Goal: Transaction & Acquisition: Purchase product/service

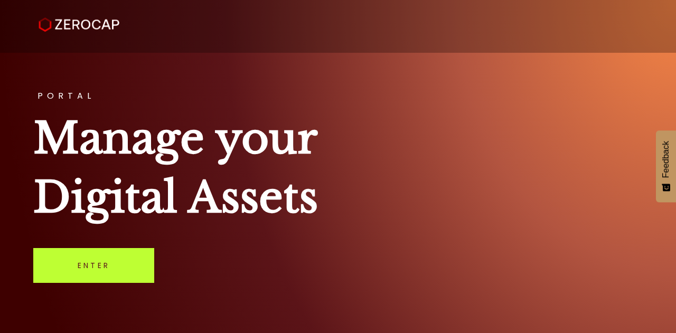
click at [102, 271] on link "Enter" at bounding box center [93, 265] width 121 height 35
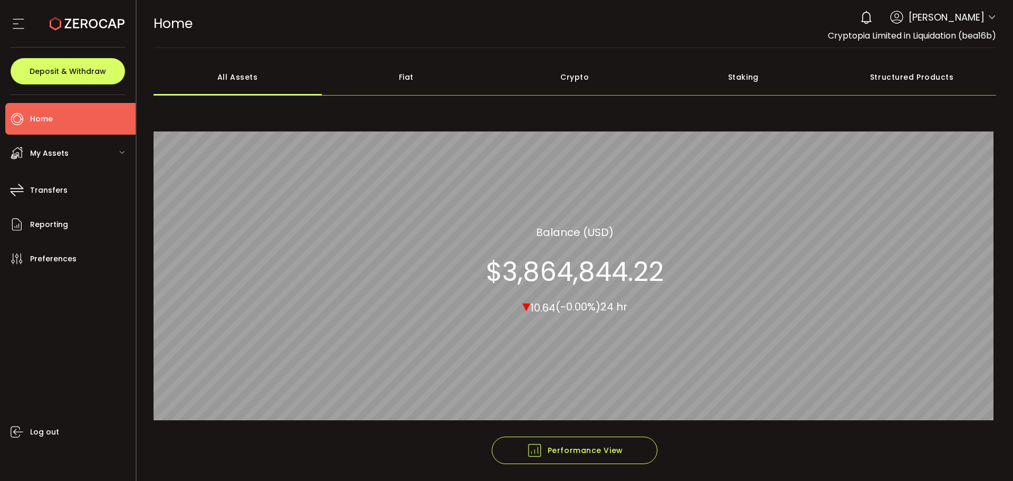
click at [52, 154] on span "My Assets" at bounding box center [49, 153] width 39 height 15
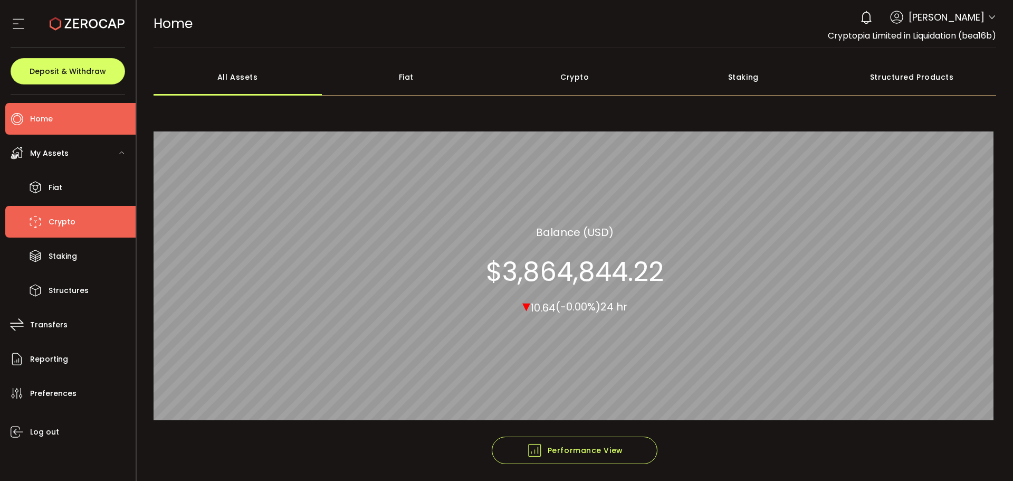
click at [59, 224] on span "Crypto" at bounding box center [62, 221] width 27 height 15
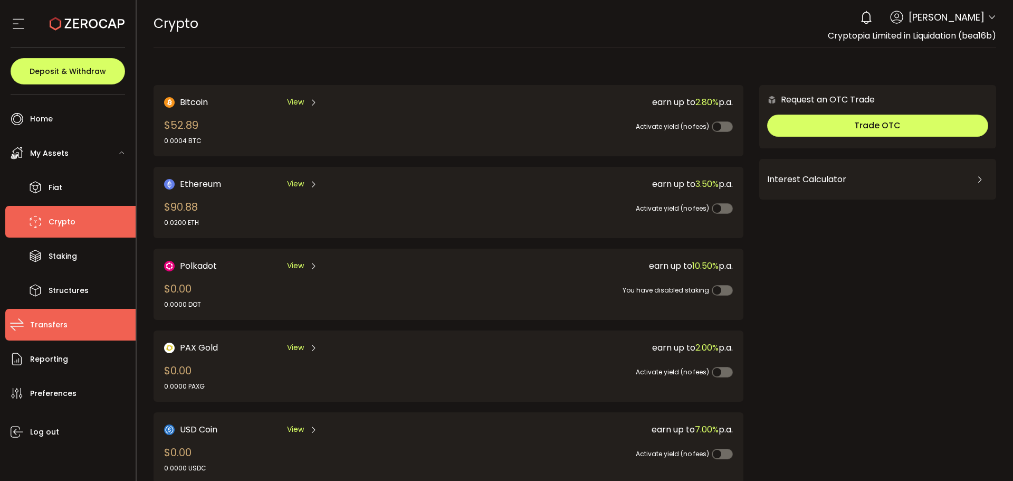
click at [42, 322] on span "Transfers" at bounding box center [48, 324] width 37 height 15
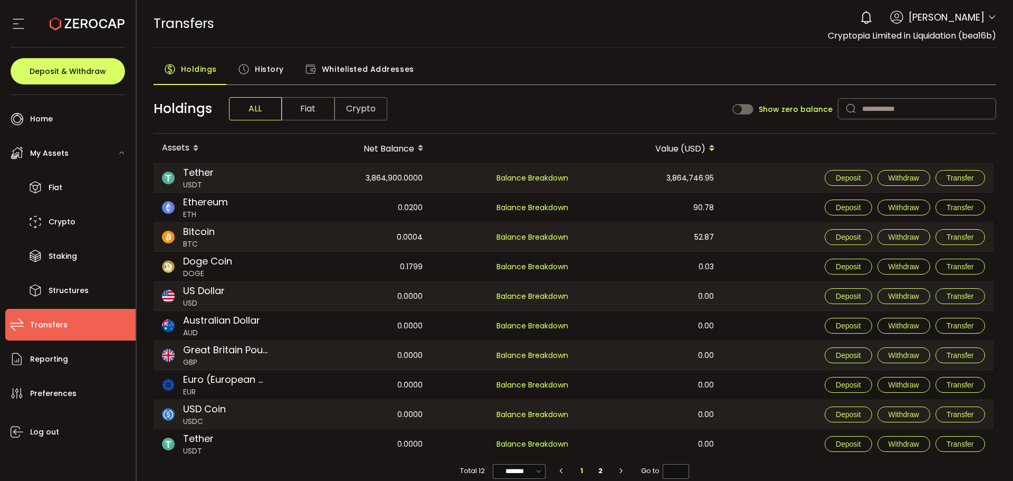
click at [259, 70] on span "History" at bounding box center [269, 69] width 29 height 21
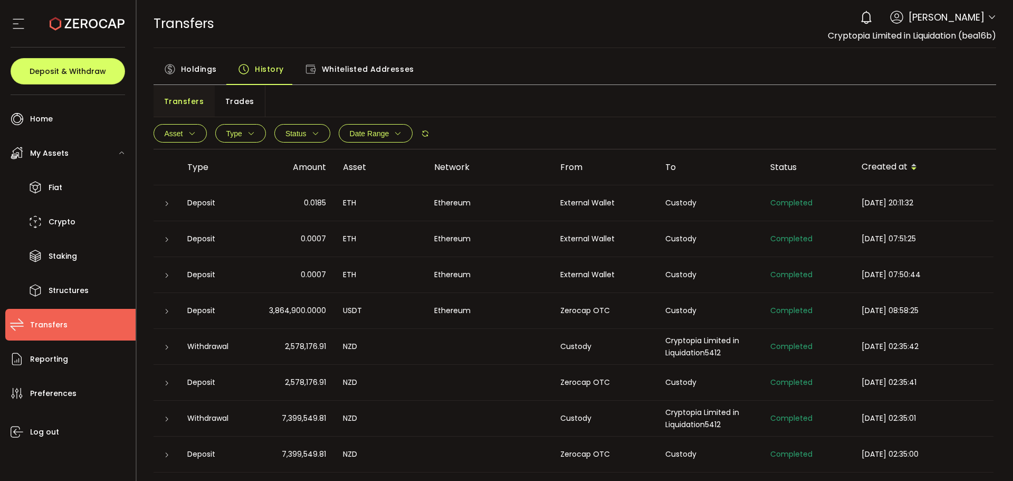
click at [188, 135] on icon "button" at bounding box center [191, 133] width 7 height 7
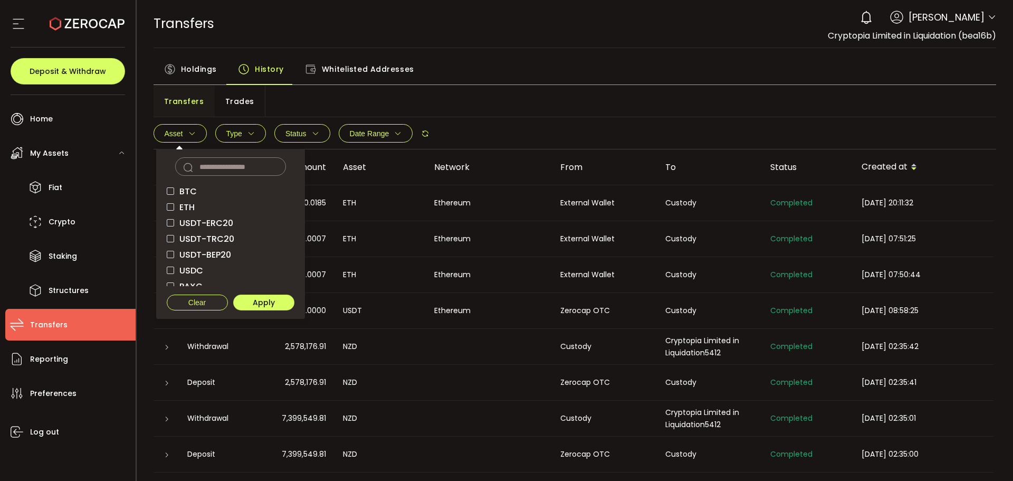
click at [184, 202] on span "ETH" at bounding box center [184, 207] width 21 height 10
click at [254, 302] on span "Apply" at bounding box center [264, 302] width 22 height 7
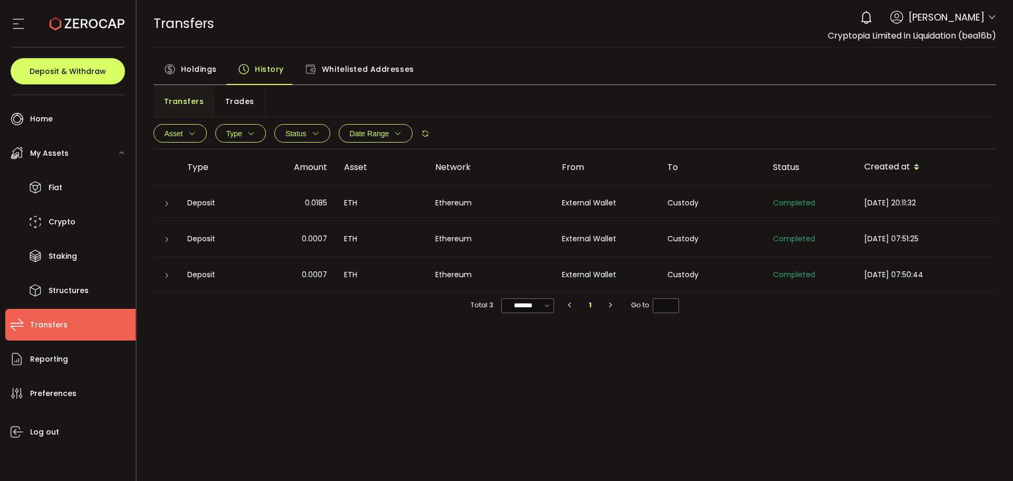
click at [190, 71] on span "Holdings" at bounding box center [199, 69] width 36 height 21
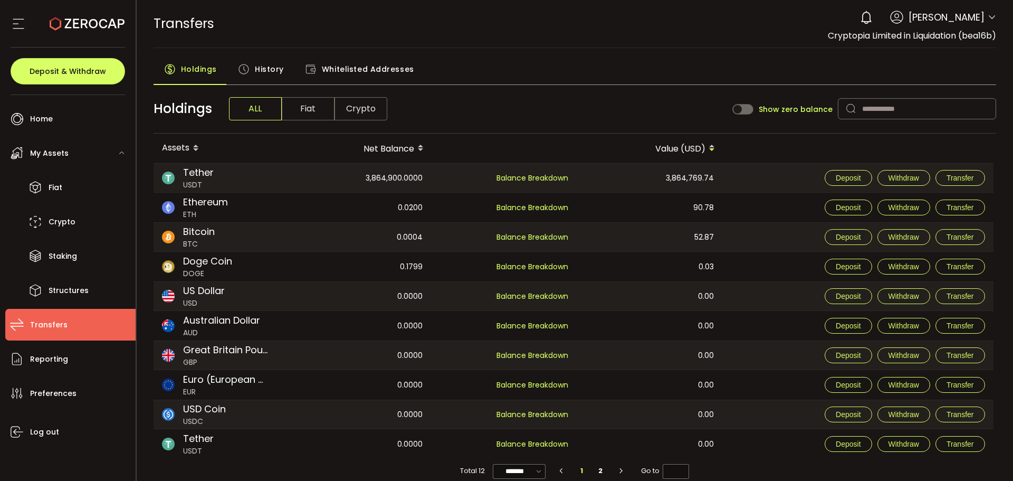
click at [988, 19] on icon at bounding box center [992, 17] width 8 height 8
click at [599, 471] on li "2" at bounding box center [600, 470] width 19 height 15
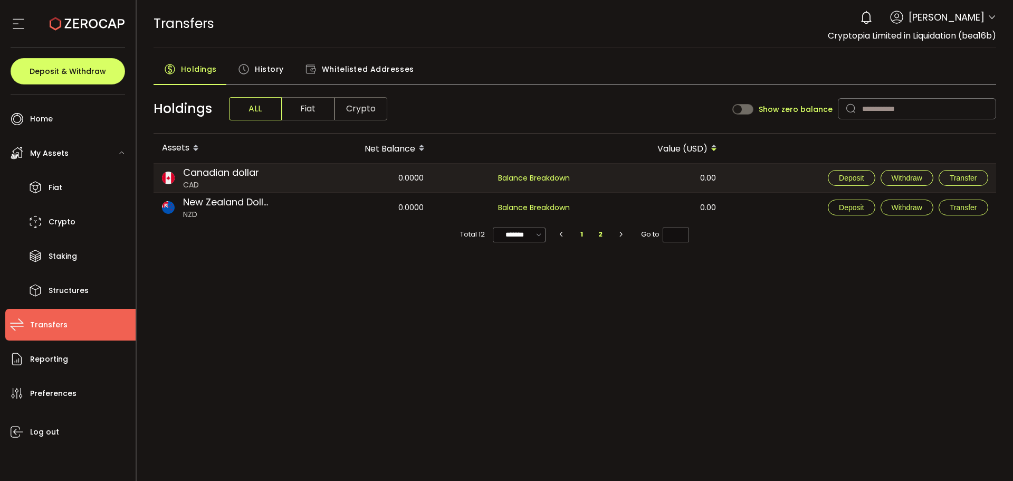
click at [581, 236] on li "1" at bounding box center [582, 234] width 19 height 15
type input "*"
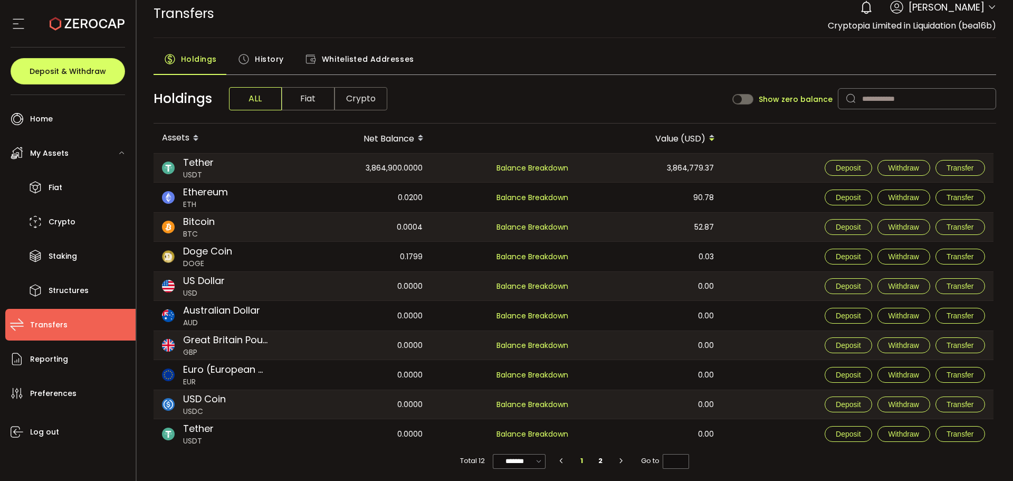
scroll to position [13, 0]
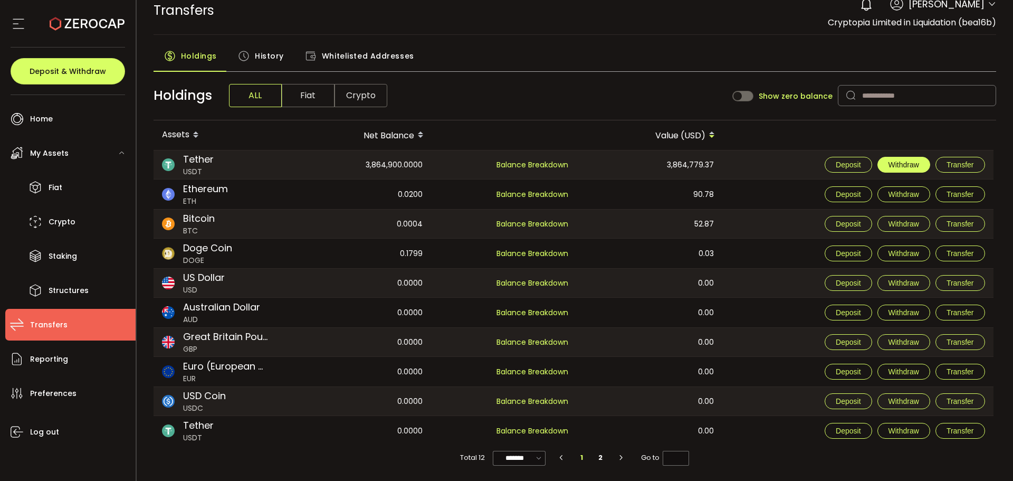
click at [917, 163] on span "Withdraw" at bounding box center [904, 164] width 31 height 8
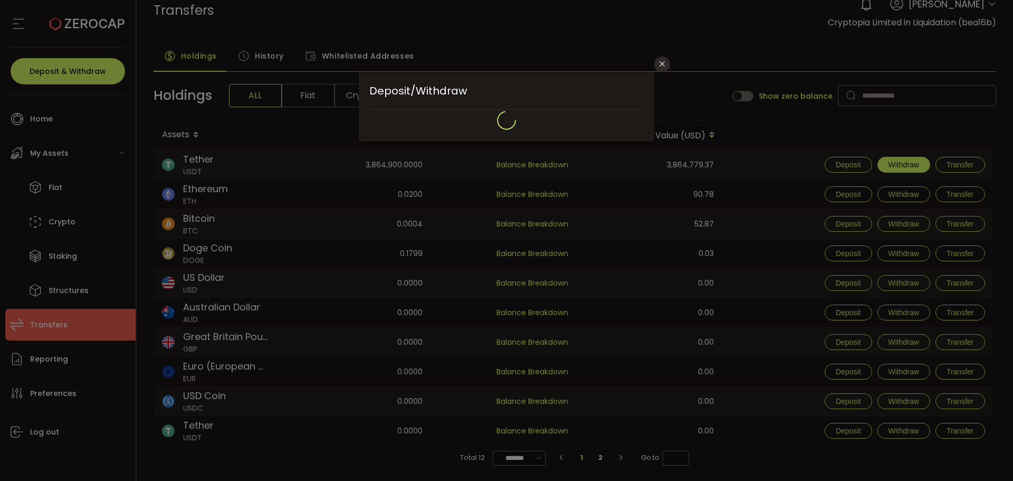
type input "**********"
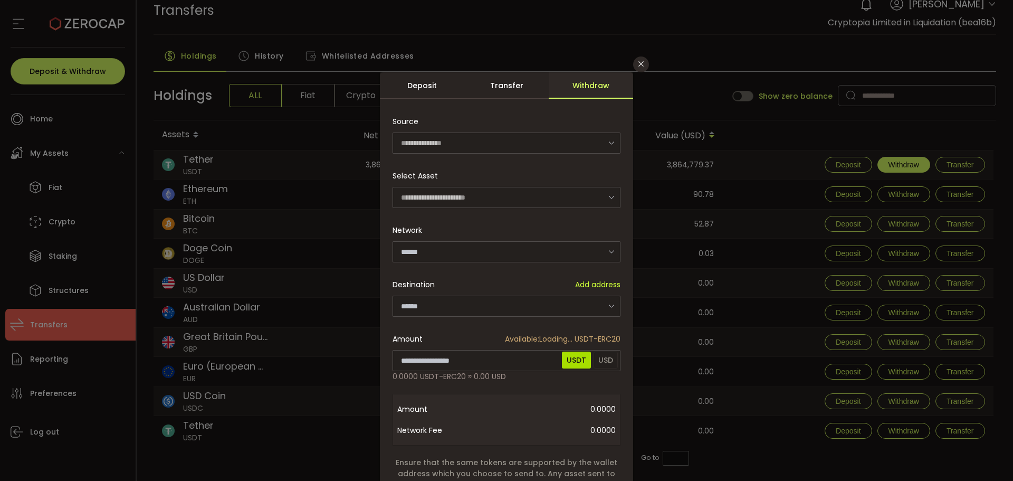
type input "********"
click at [600, 285] on span "Add address" at bounding box center [597, 284] width 45 height 11
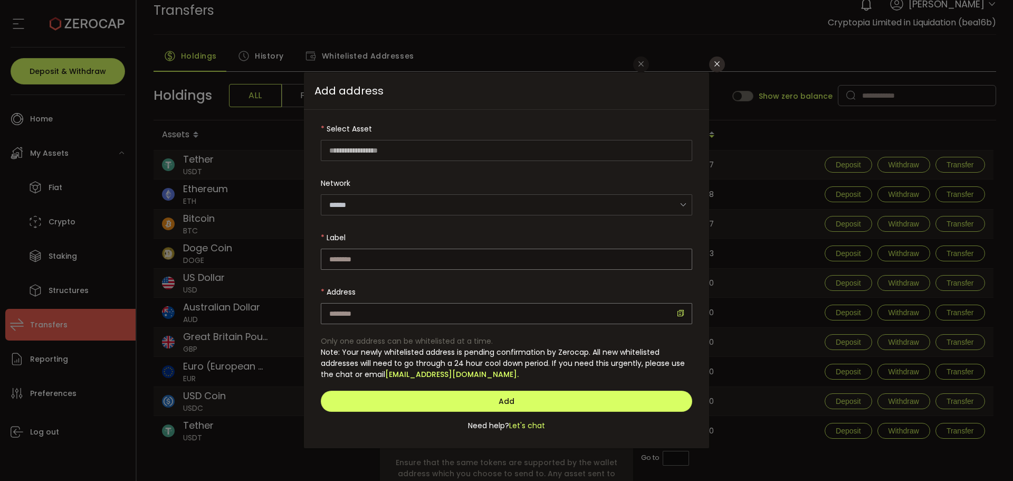
type input "**********"
type input "********"
click at [387, 258] on input "dialog" at bounding box center [507, 259] width 372 height 21
click at [374, 314] on input "dialog" at bounding box center [507, 313] width 372 height 21
paste input "**********"
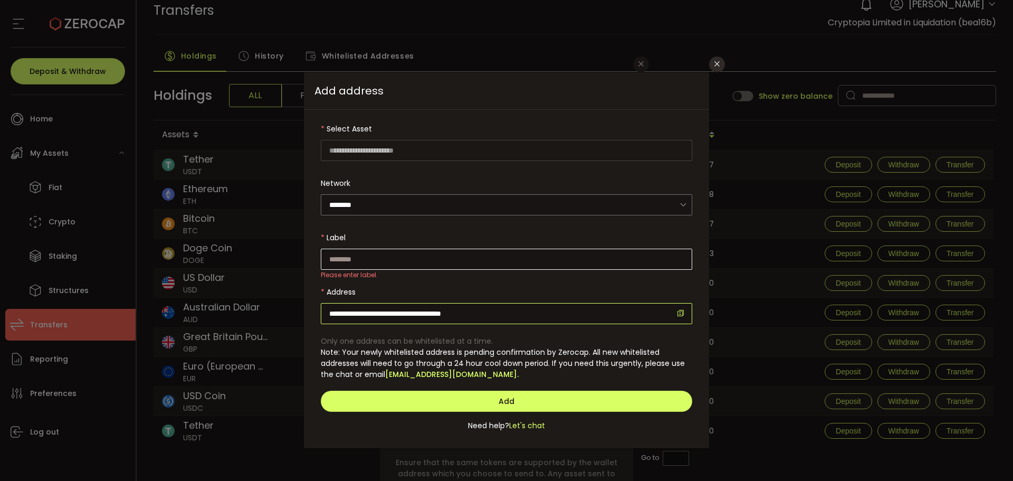
type input "**********"
click at [368, 262] on input "dialog" at bounding box center [507, 259] width 372 height 21
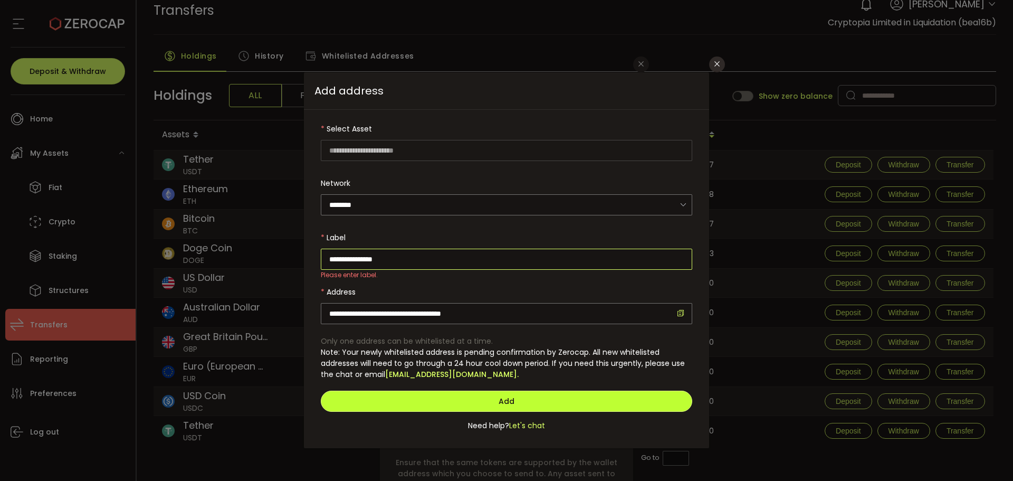
type input "**********"
click at [507, 399] on span "Add" at bounding box center [507, 401] width 16 height 11
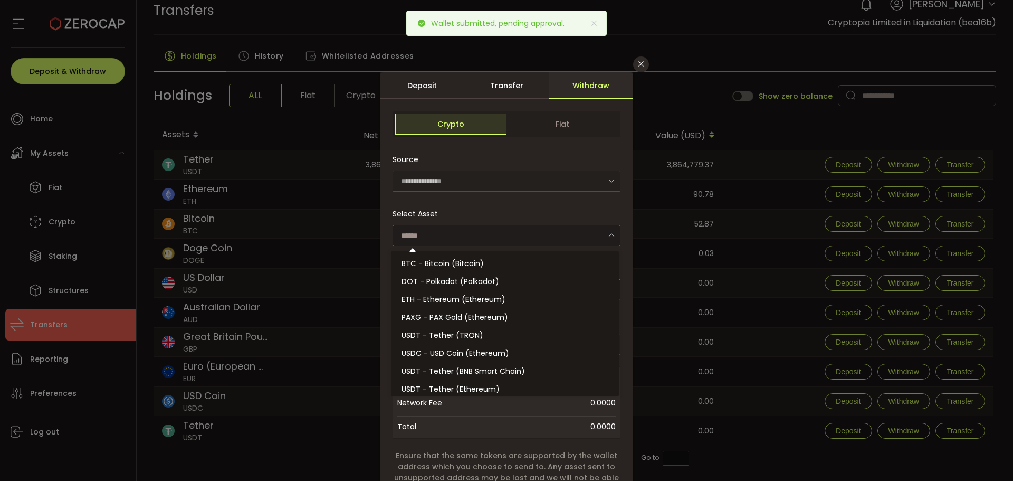
click at [431, 229] on input "dialog" at bounding box center [507, 235] width 228 height 21
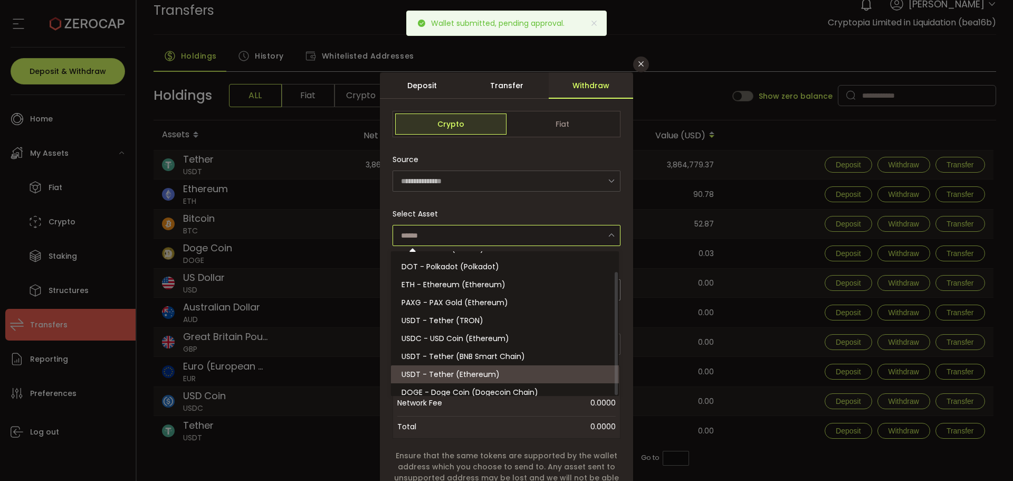
scroll to position [23, 0]
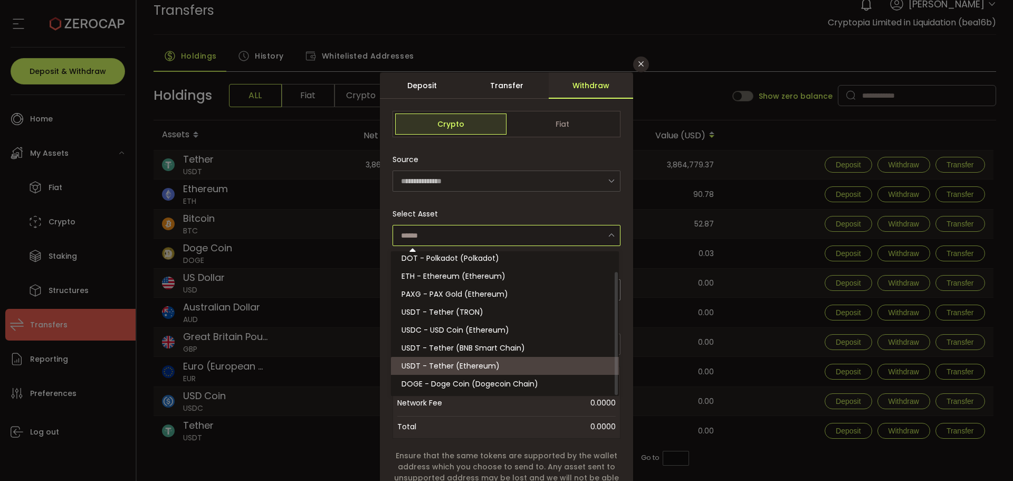
click at [433, 372] on li "USDT - Tether (Ethereum)" at bounding box center [506, 366] width 231 height 18
type input "**********"
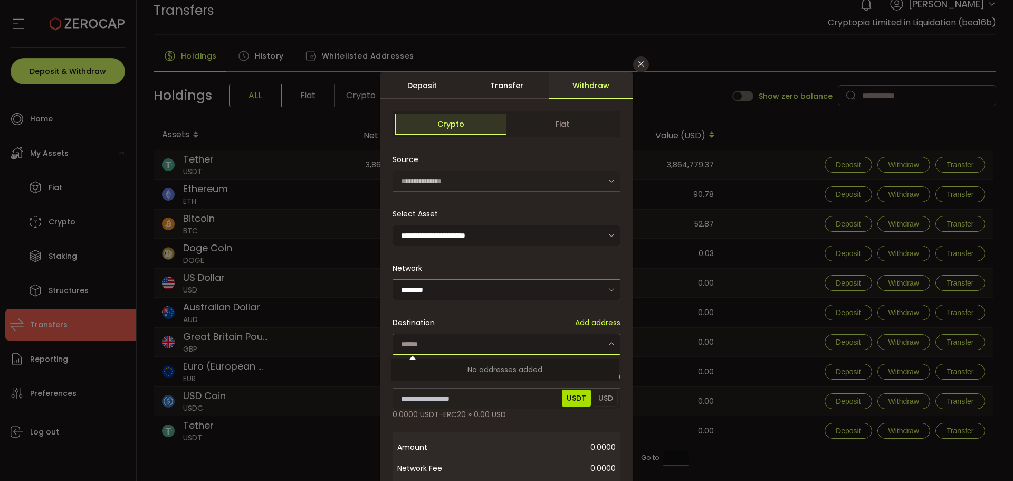
click at [422, 345] on input "dialog" at bounding box center [507, 344] width 228 height 21
click at [577, 327] on div "Destination Add address" at bounding box center [507, 322] width 228 height 21
click at [587, 319] on span "Add address" at bounding box center [597, 322] width 45 height 11
type input "**********"
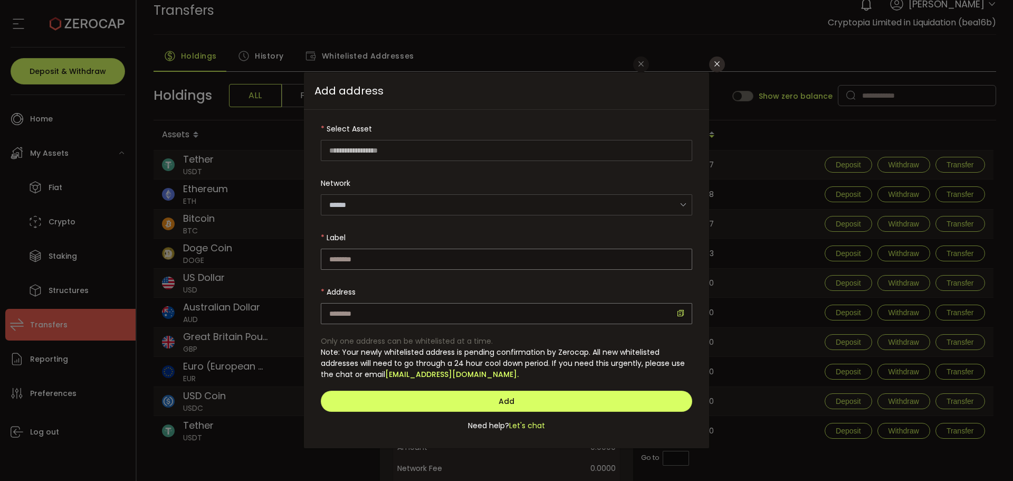
type input "**********"
type input "********"
click at [357, 261] on input "dialog" at bounding box center [507, 259] width 372 height 21
type input "**********"
click at [459, 316] on input "dialog" at bounding box center [507, 313] width 372 height 21
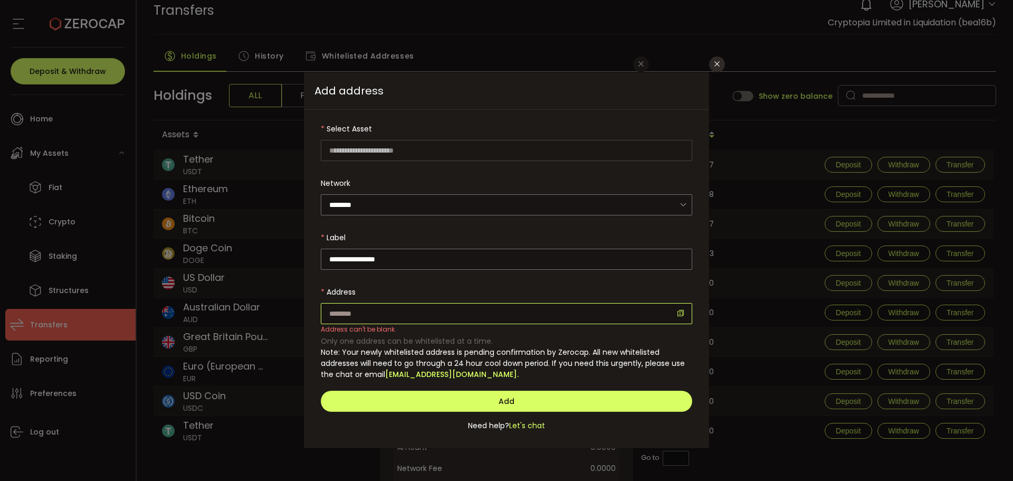
click at [369, 316] on input "dialog" at bounding box center [507, 313] width 372 height 21
paste input "**********"
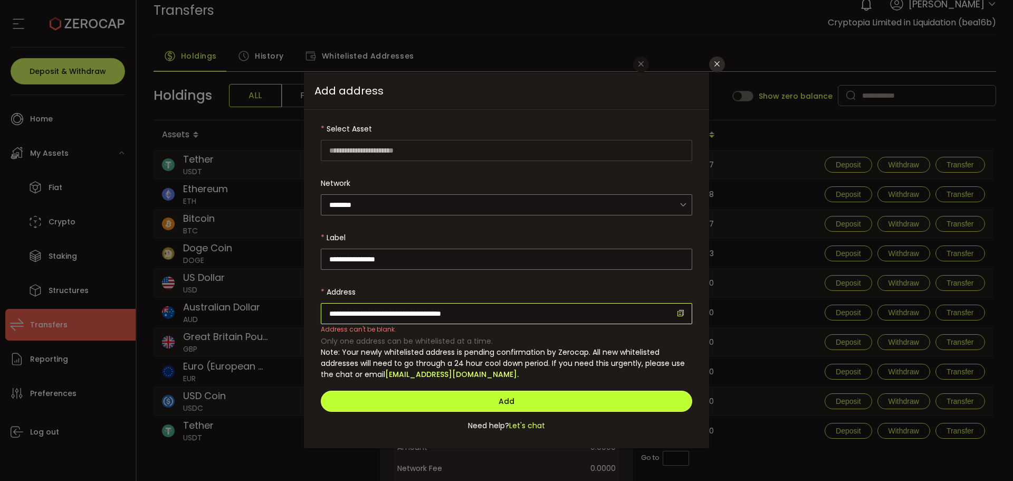
type input "**********"
click at [510, 399] on span "Add" at bounding box center [507, 401] width 16 height 11
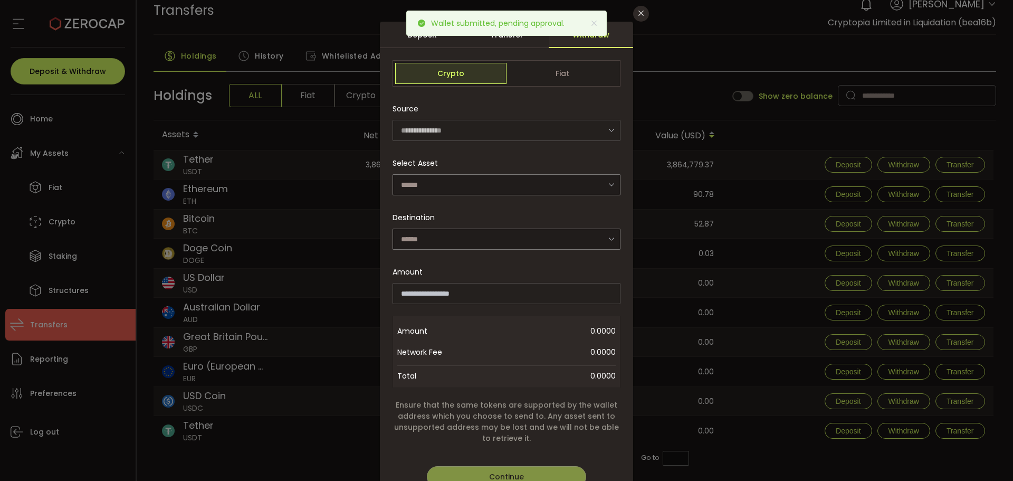
scroll to position [122, 0]
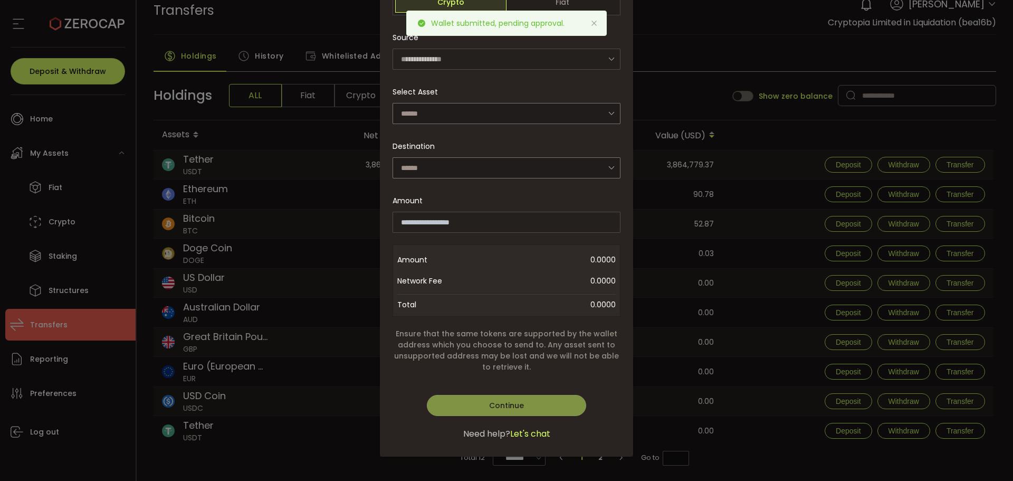
click at [593, 24] on icon at bounding box center [594, 23] width 8 height 8
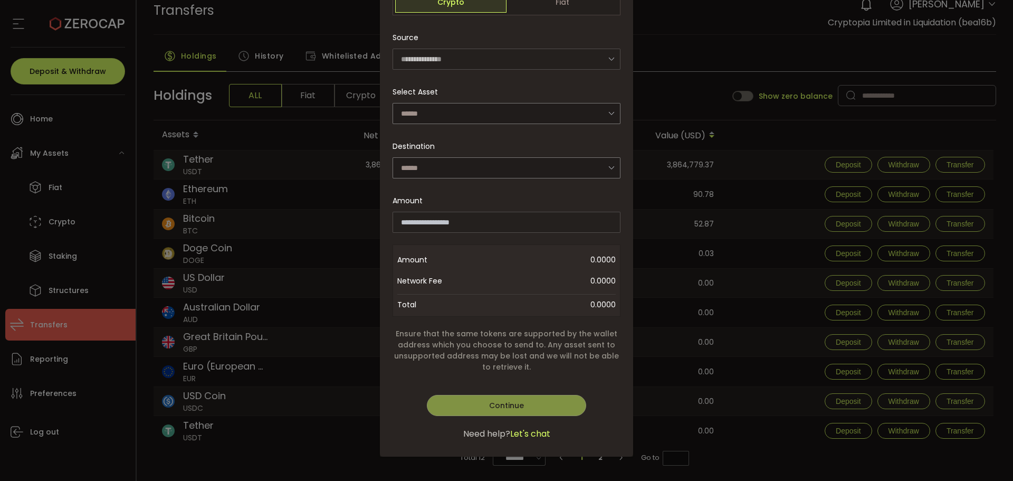
click at [535, 430] on span "Let's chat" at bounding box center [530, 434] width 40 height 13
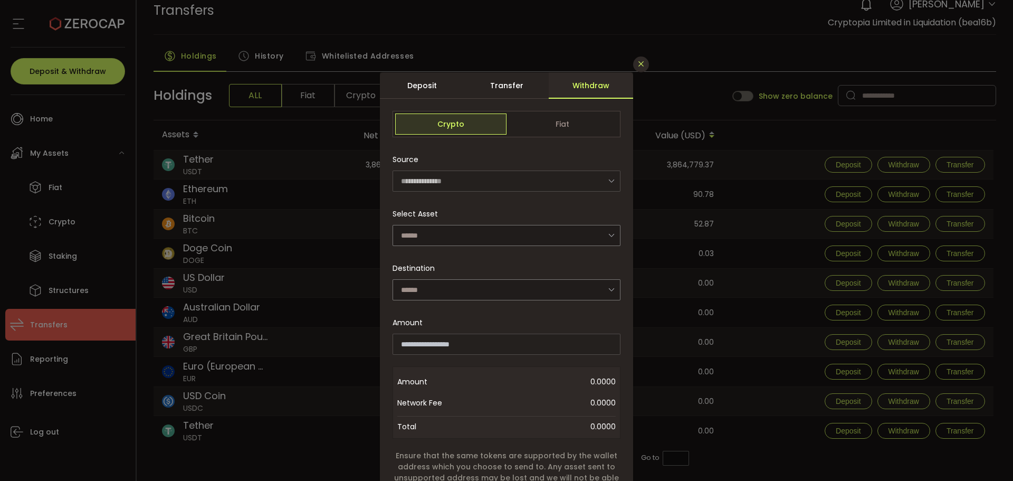
click at [642, 69] on button "Close" at bounding box center [641, 64] width 16 height 16
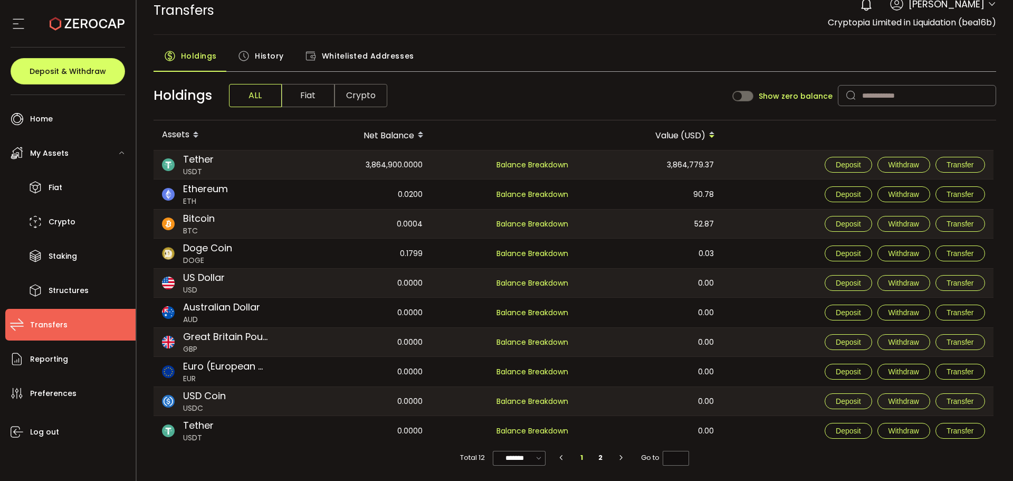
click at [399, 68] on div "Whitelisted Addresses" at bounding box center [360, 58] width 130 height 26
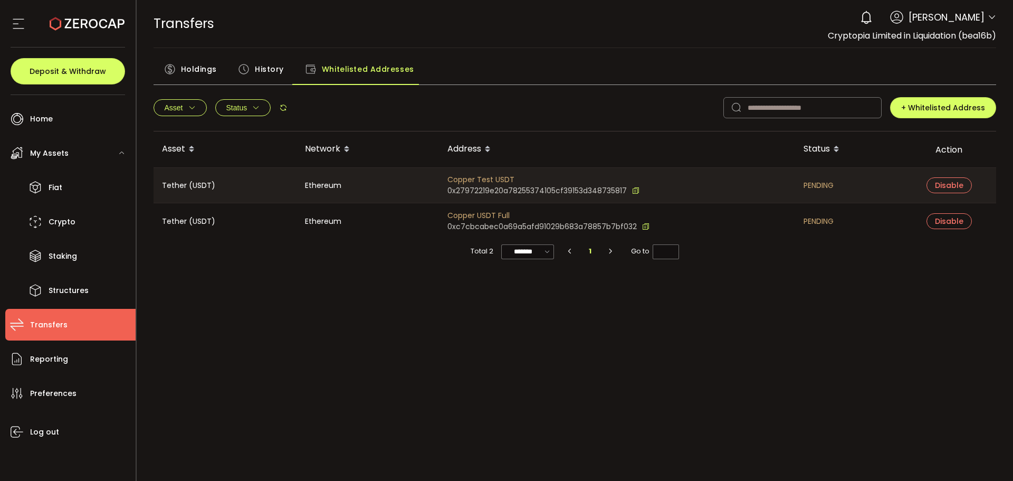
click at [673, 267] on div "Asset Network Address Status Action Tether (USDT) Ethereum Copper Test USDT 0x2…" at bounding box center [575, 263] width 843 height 264
click at [808, 188] on span "PENDING" at bounding box center [819, 185] width 30 height 12
click at [683, 319] on div "Asset Network Address Status Action Tether (USDT) Ethereum Copper Test USDT 0x2…" at bounding box center [575, 263] width 843 height 264
click at [355, 345] on div "Asset Network Address Status Action Tether (USDT) Ethereum Copper Test USDT 0x2…" at bounding box center [575, 263] width 843 height 264
click at [200, 65] on span "Holdings" at bounding box center [199, 69] width 36 height 21
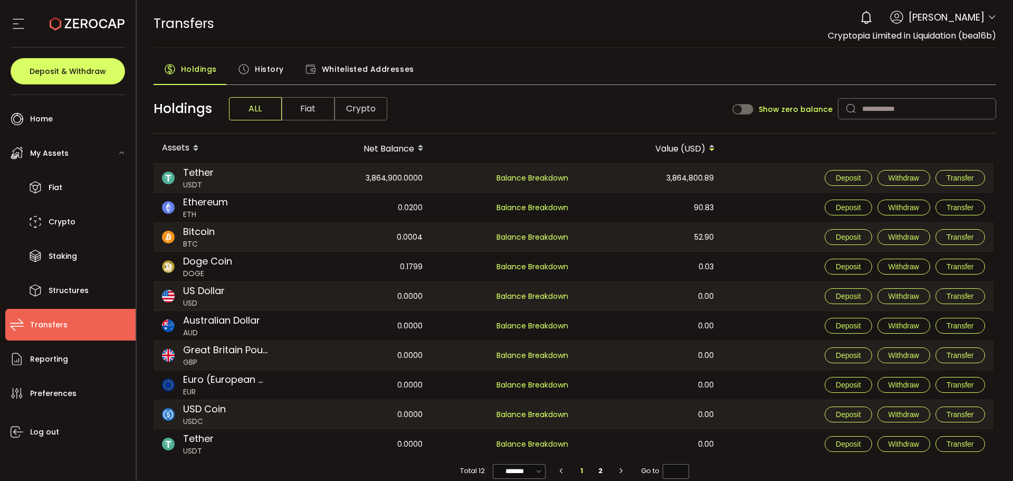
click at [345, 182] on div "3,864,900.0000" at bounding box center [359, 178] width 145 height 29
drag, startPoint x: 418, startPoint y: 172, endPoint x: 410, endPoint y: 163, distance: 11.9
click at [417, 172] on div "3,864,900.0000" at bounding box center [359, 178] width 145 height 29
click at [257, 62] on span "History" at bounding box center [269, 69] width 29 height 21
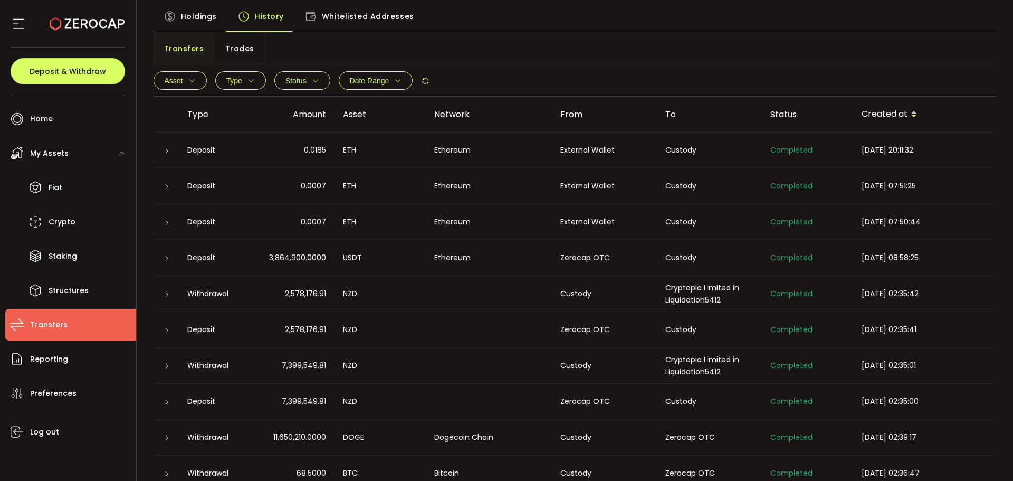
scroll to position [99, 0]
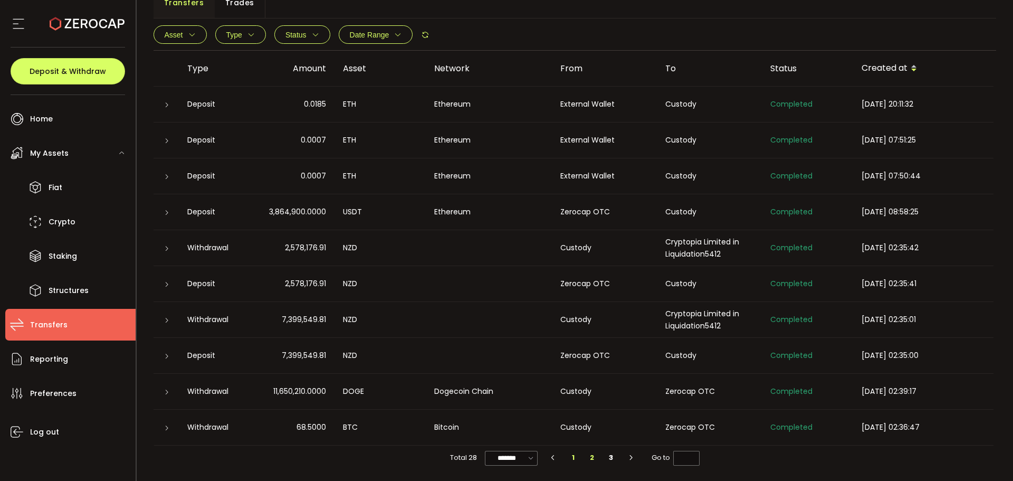
click at [584, 458] on li "2" at bounding box center [592, 457] width 19 height 15
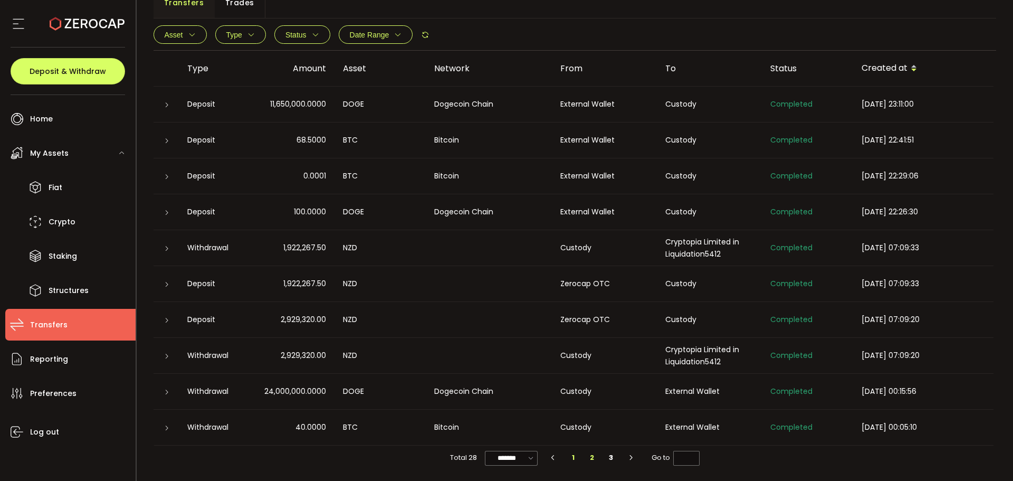
click at [573, 455] on li "1" at bounding box center [573, 457] width 19 height 15
type input "*"
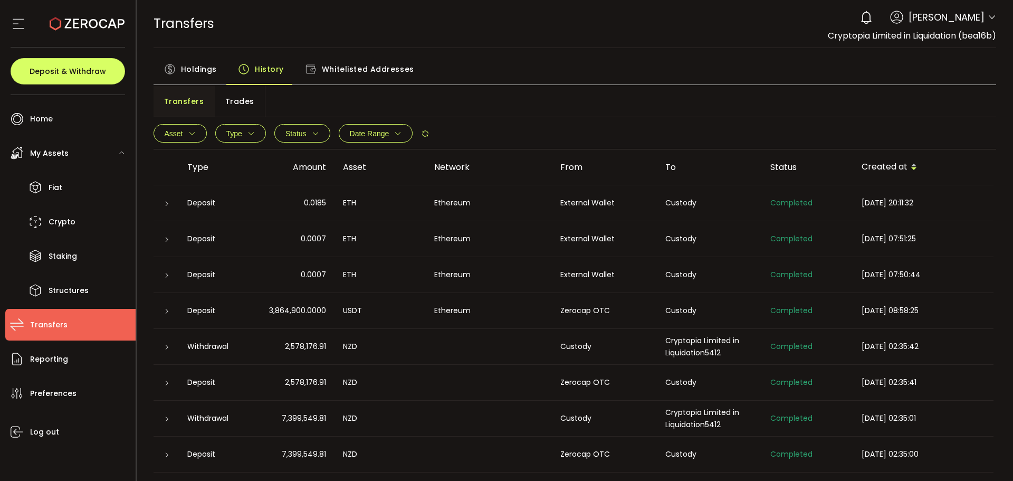
click at [430, 310] on div "Ethereum" at bounding box center [489, 311] width 126 height 12
click at [168, 307] on div at bounding box center [166, 311] width 8 height 11
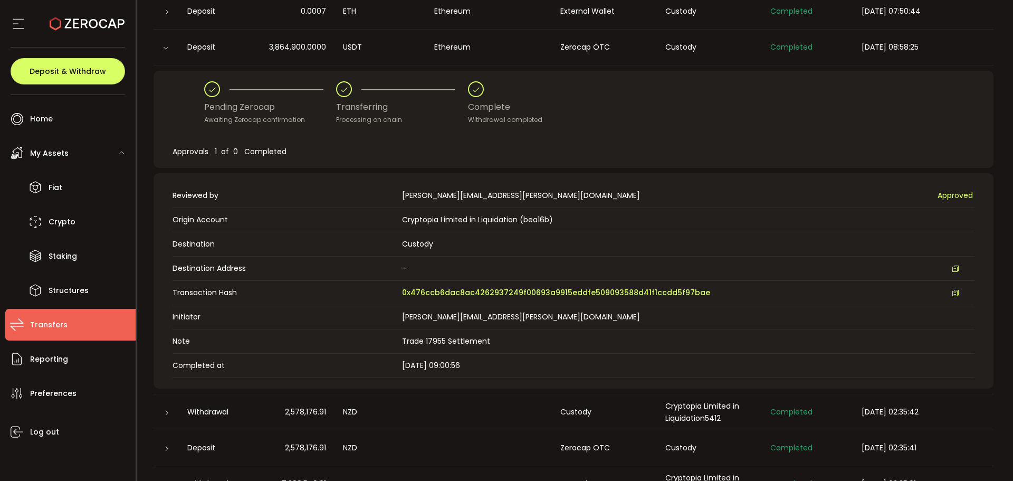
scroll to position [264, 0]
click at [478, 289] on span "0x476ccb6dac8ac4262937249f00693a9915eddfe509093588d41f1ccdd5f97bae" at bounding box center [556, 292] width 308 height 11
click at [582, 230] on td "Origin Account Cryptopia Limited in Liquidation (bea16b)" at bounding box center [574, 219] width 802 height 24
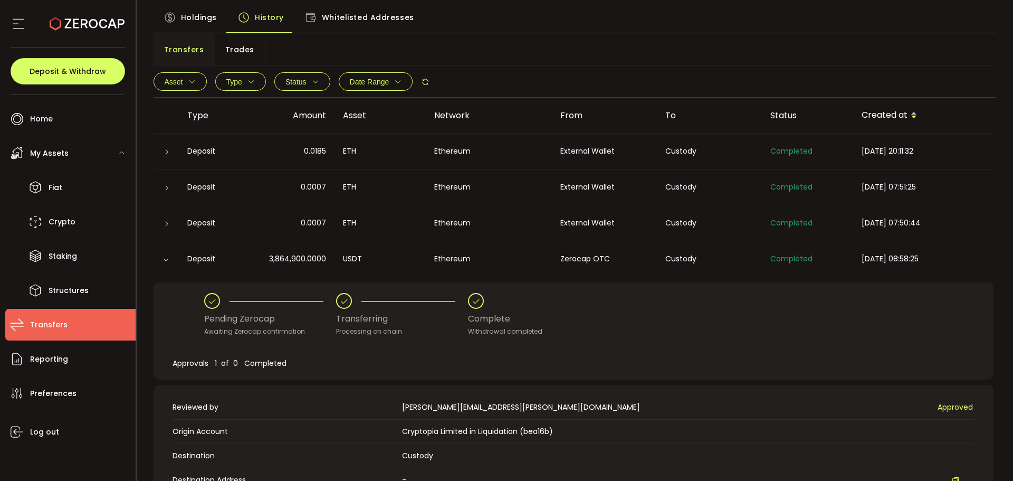
scroll to position [0, 0]
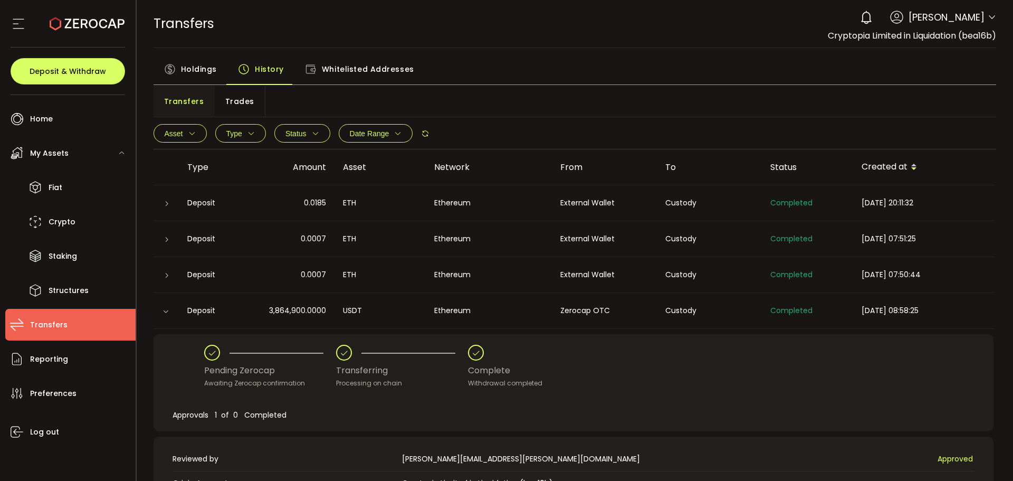
click at [192, 68] on span "Holdings" at bounding box center [199, 69] width 36 height 21
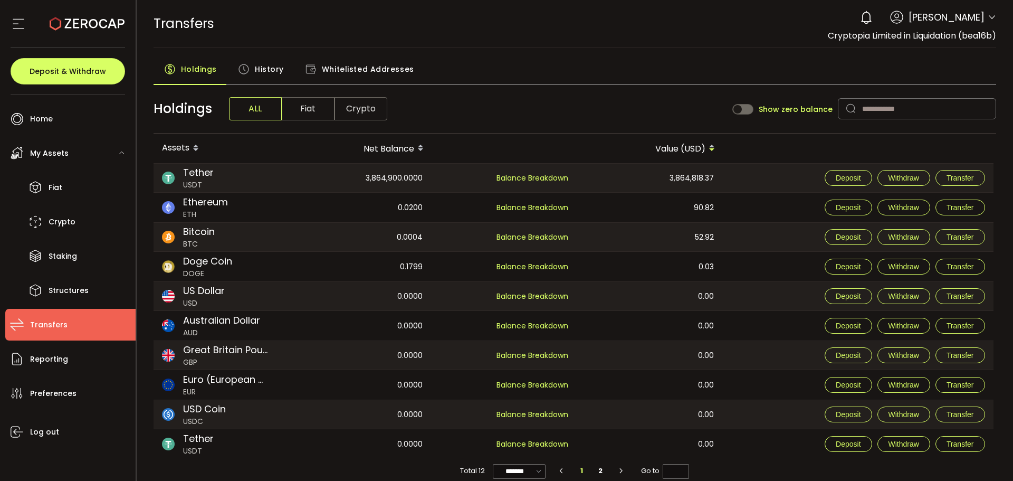
click at [49, 331] on span "Transfers" at bounding box center [48, 324] width 37 height 15
click at [899, 178] on span "Withdraw" at bounding box center [904, 178] width 31 height 8
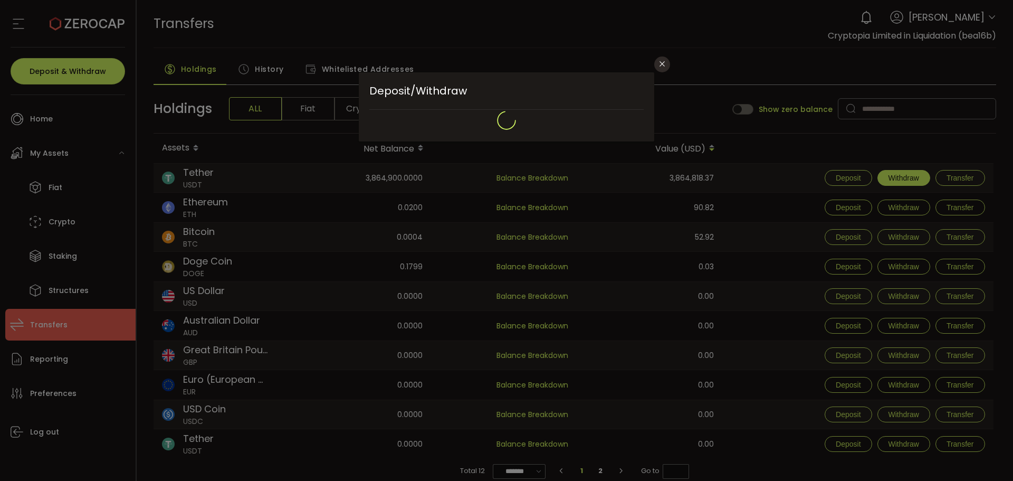
type input "**********"
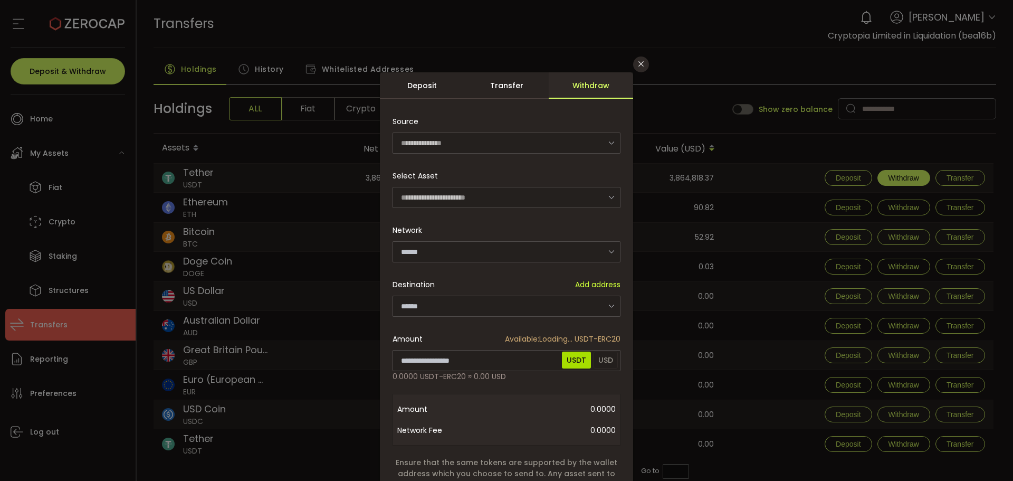
type input "********"
click at [464, 309] on input "dialog" at bounding box center [507, 306] width 228 height 21
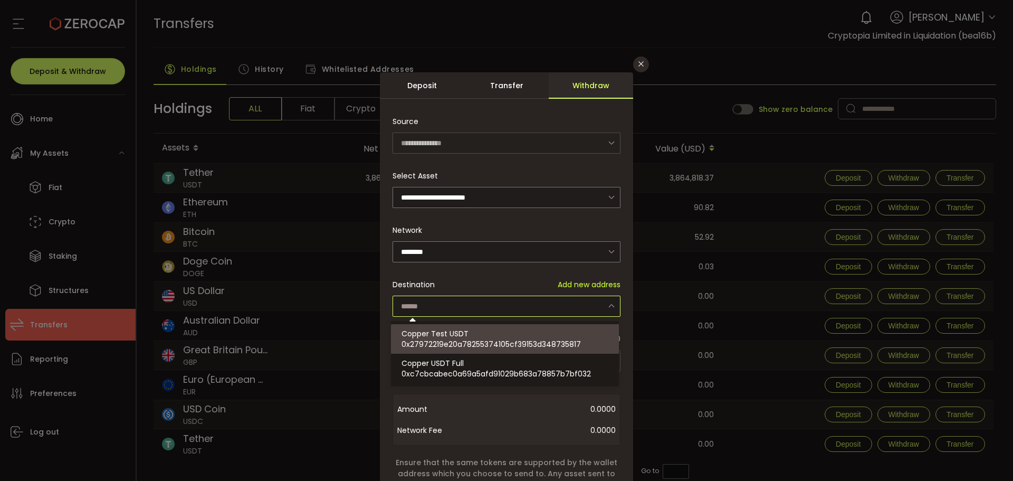
click at [463, 343] on span "0x27972219e20a78255374105cf39153d348735817" at bounding box center [491, 344] width 179 height 11
type input "**********"
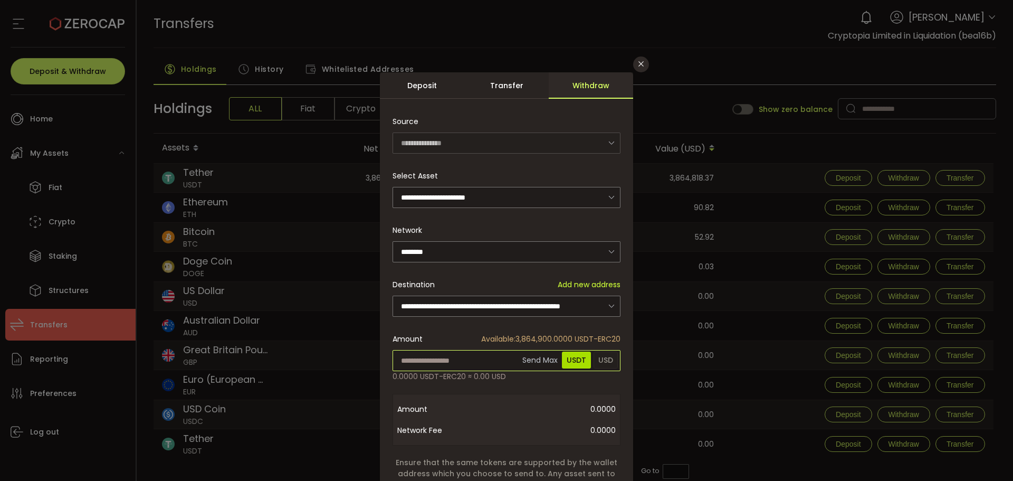
click at [445, 363] on input "dialog" at bounding box center [507, 360] width 228 height 21
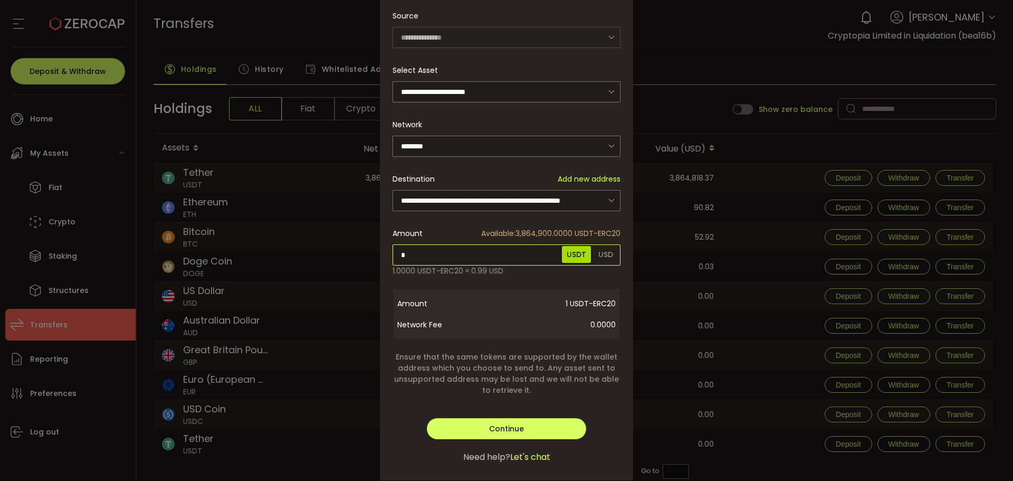
scroll to position [129, 0]
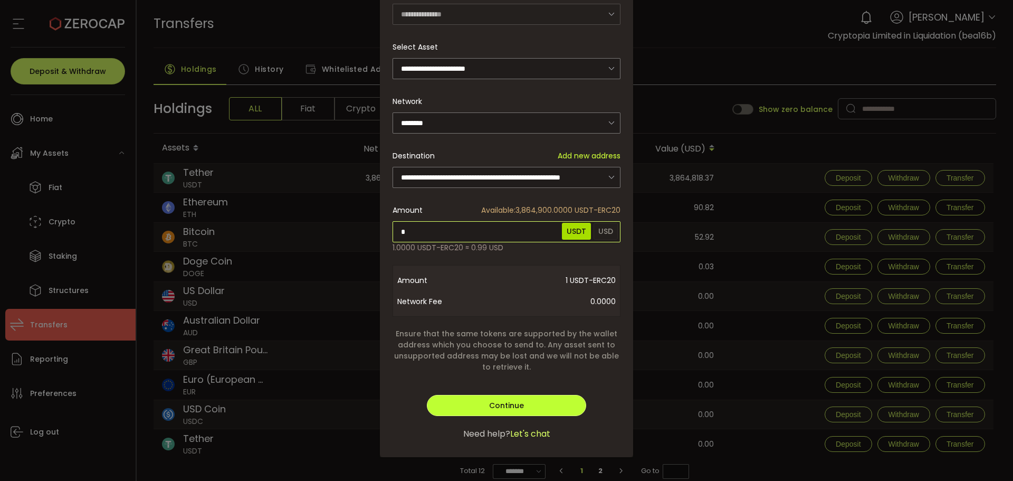
type input "*"
click at [501, 408] on div "**********" at bounding box center [506, 201] width 253 height 514
click at [500, 403] on span "Continue" at bounding box center [506, 405] width 35 height 11
click at [509, 402] on span "Verify" at bounding box center [507, 405] width 22 height 11
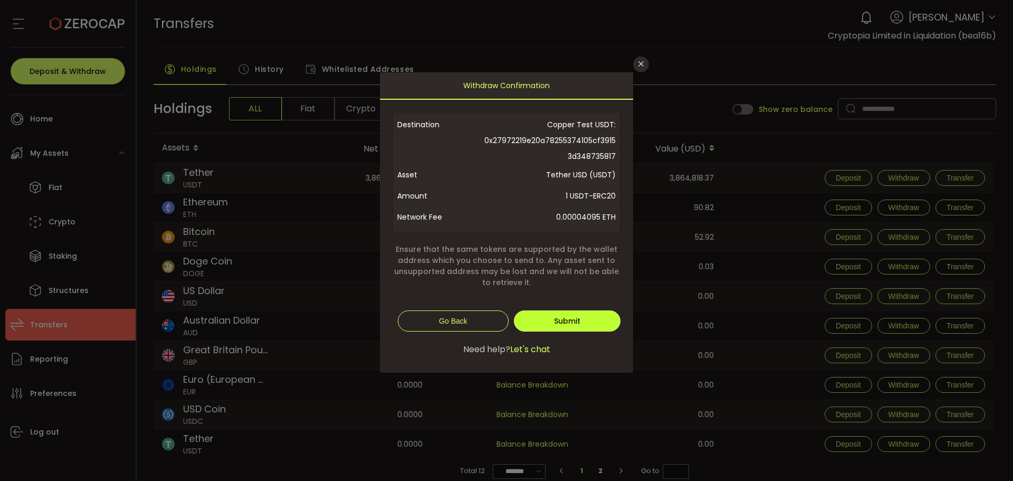
click at [565, 318] on span "Submit" at bounding box center [567, 321] width 26 height 11
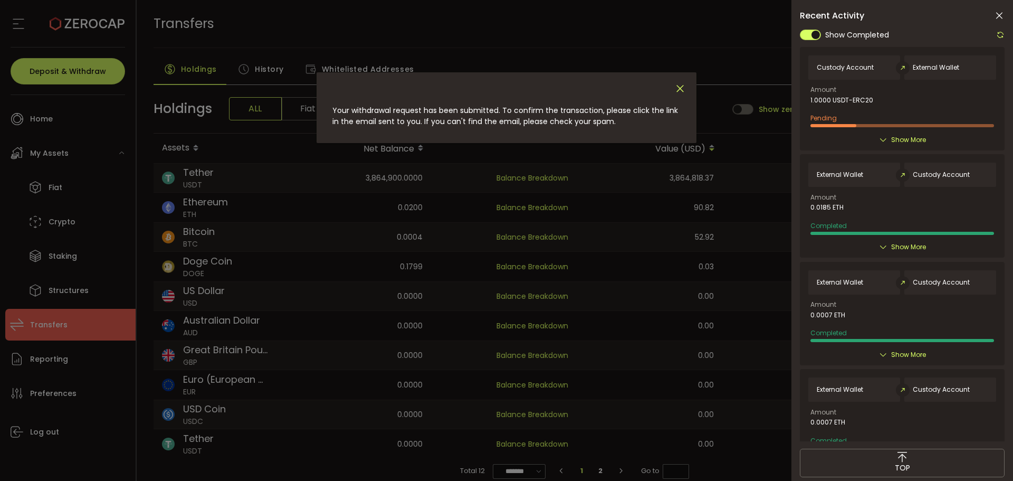
click at [680, 91] on icon "Close" at bounding box center [681, 89] width 12 height 12
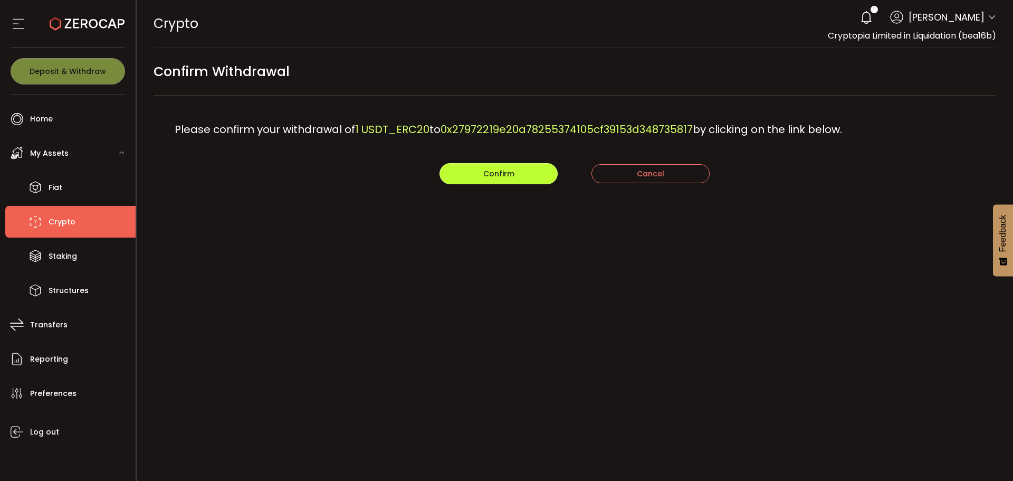
click at [485, 175] on span "Confirm" at bounding box center [498, 173] width 31 height 11
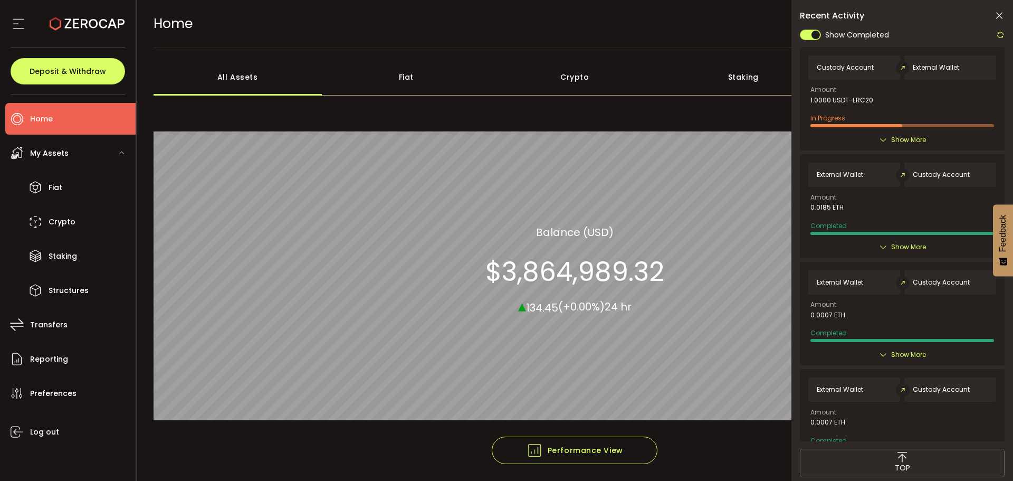
click at [884, 143] on icon at bounding box center [883, 140] width 8 height 8
click at [885, 137] on icon at bounding box center [883, 140] width 8 height 8
click at [897, 139] on span "Show More" at bounding box center [908, 140] width 35 height 11
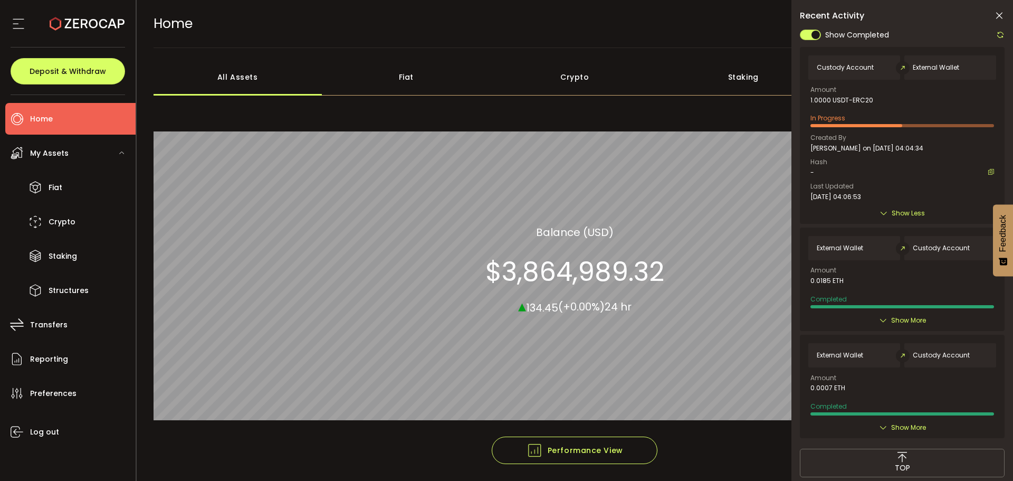
click at [984, 174] on div "-" at bounding box center [903, 172] width 184 height 7
click at [569, 79] on div "Crypto" at bounding box center [575, 77] width 169 height 37
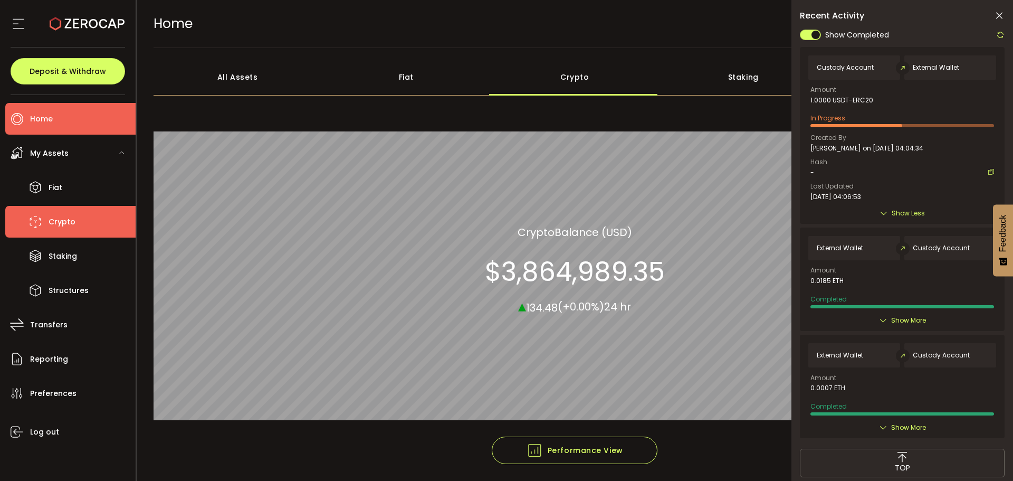
click at [65, 217] on span "Crypto" at bounding box center [62, 221] width 27 height 15
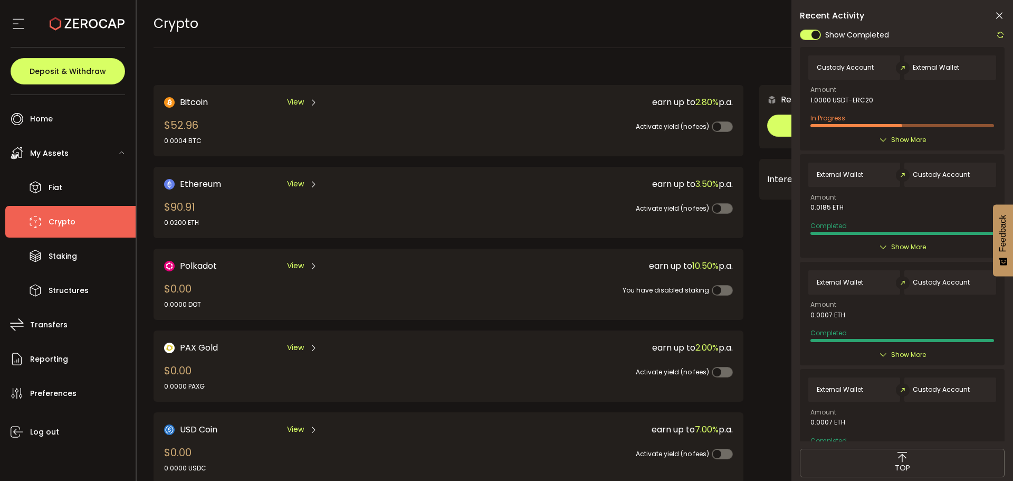
click at [291, 181] on span "View" at bounding box center [295, 183] width 17 height 11
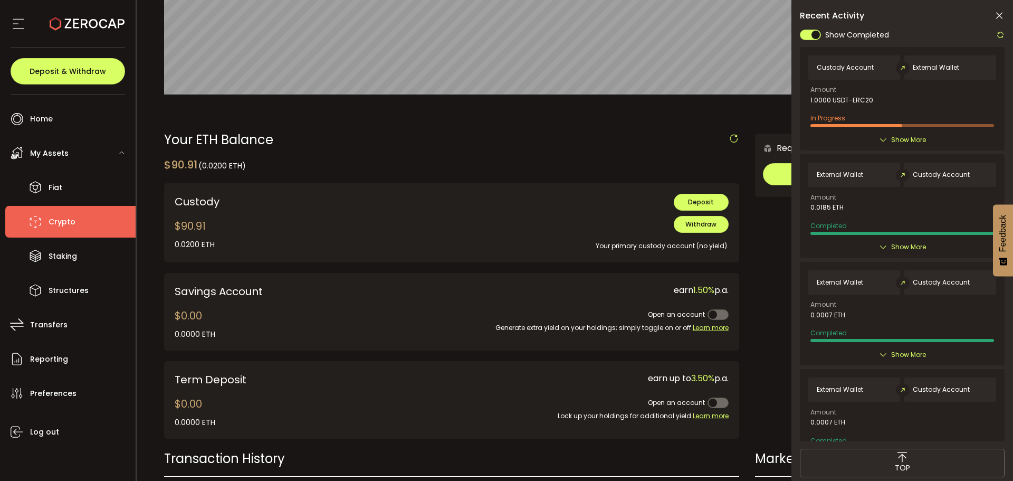
scroll to position [175, 0]
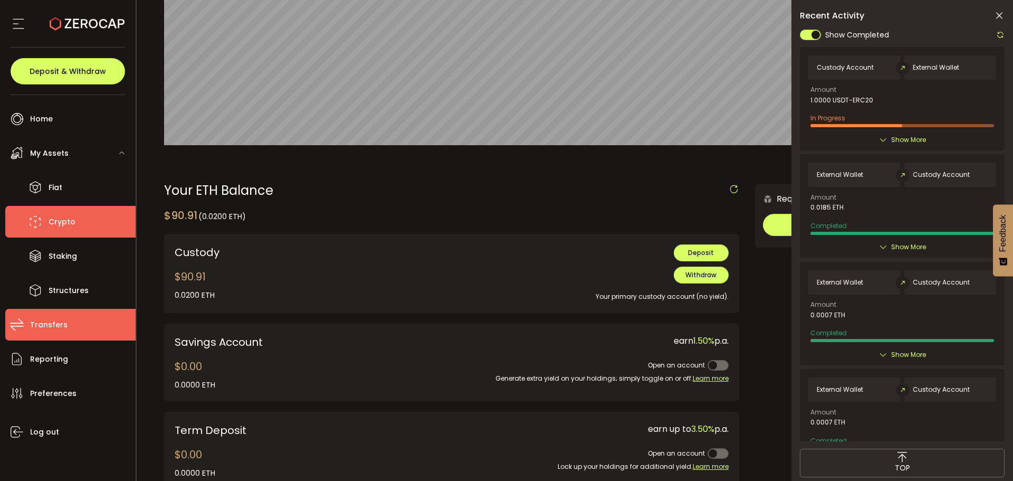
click at [60, 326] on span "Transfers" at bounding box center [48, 324] width 37 height 15
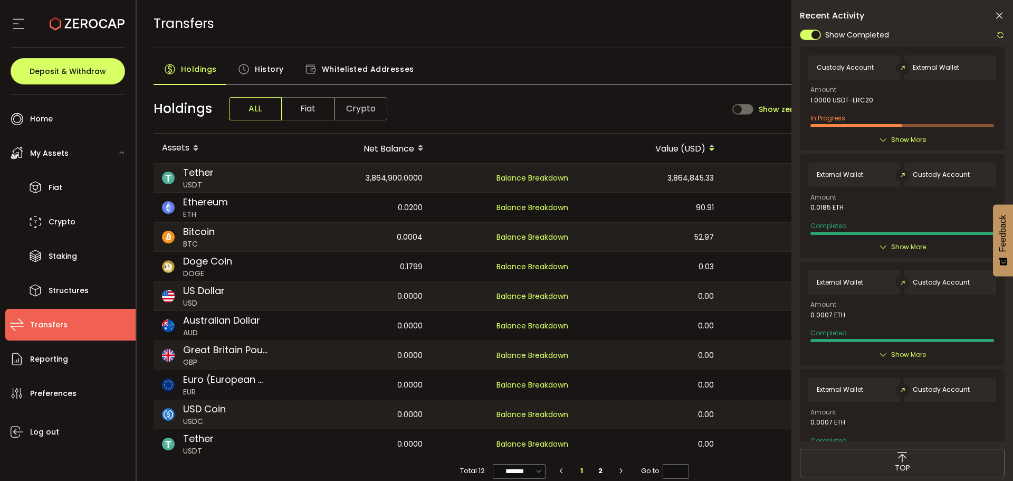
click at [266, 70] on span "History" at bounding box center [269, 69] width 29 height 21
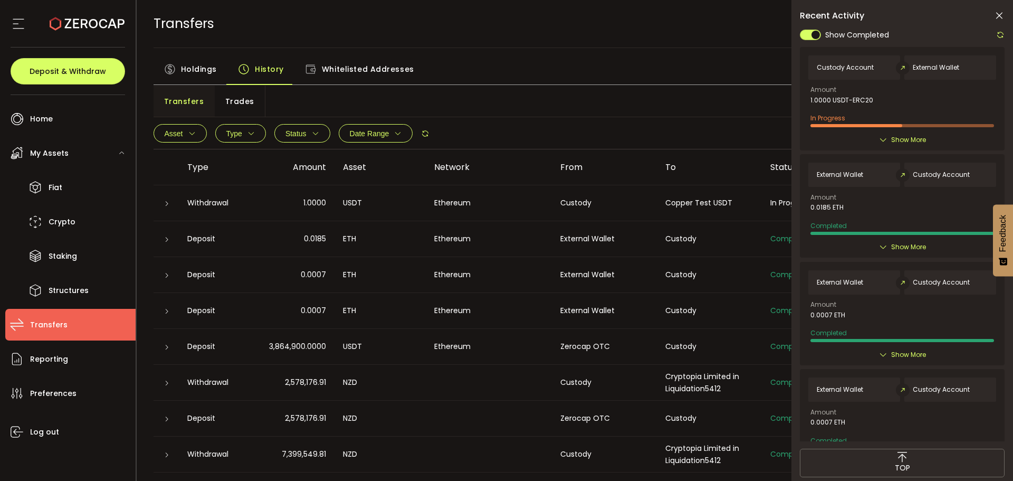
click at [168, 205] on icon at bounding box center [167, 204] width 6 height 6
